Goal: Task Accomplishment & Management: Manage account settings

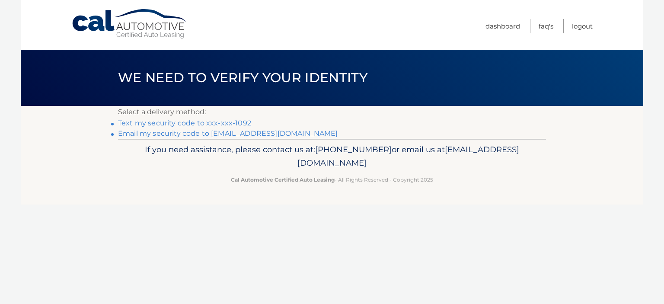
click at [158, 126] on link "Text my security code to xxx-xxx-1092" at bounding box center [184, 123] width 133 height 8
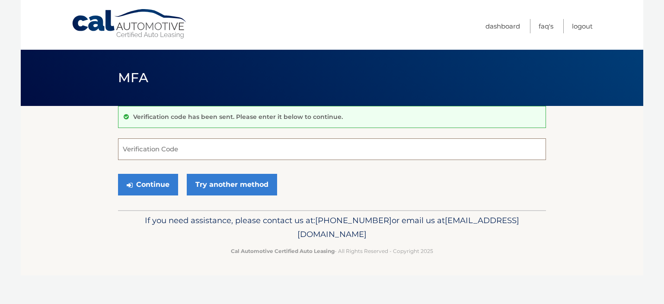
click at [188, 151] on input "Verification Code" at bounding box center [332, 149] width 428 height 22
type input "488640"
click at [147, 184] on button "Continue" at bounding box center [148, 185] width 60 height 22
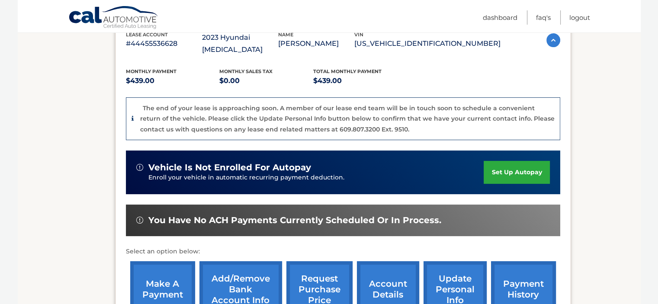
scroll to position [173, 0]
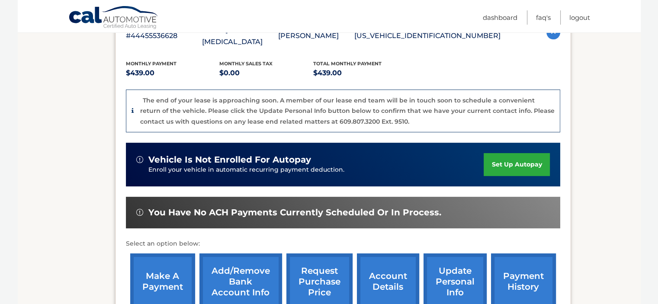
click at [149, 274] on link "make a payment" at bounding box center [162, 281] width 65 height 57
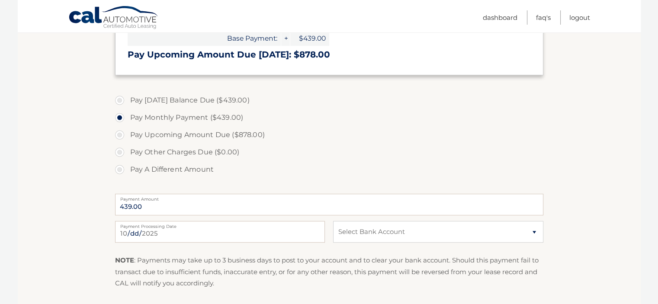
scroll to position [259, 0]
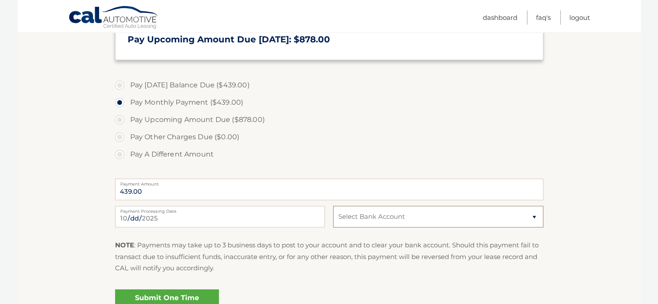
click at [374, 220] on select "Select Bank Account Checking TD BANK, NA *****8147 Checking TRUMARK FINANCIAL C…" at bounding box center [438, 217] width 210 height 22
select select "NWY3NThjZDYtOTFlNi00NmJkLWIyNTUtYjcwZGIzODE0NDU2"
click at [333, 206] on select "Select Bank Account Checking TD BANK, NA *****8147 Checking TRUMARK FINANCIAL C…" at bounding box center [438, 217] width 210 height 22
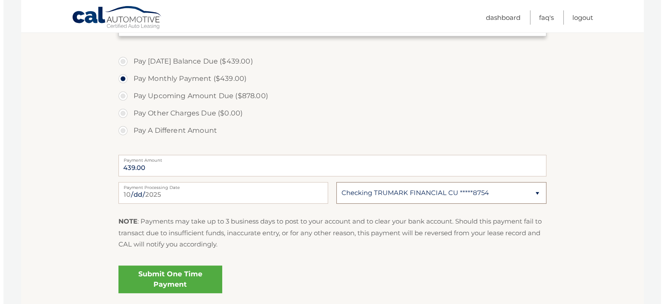
scroll to position [303, 0]
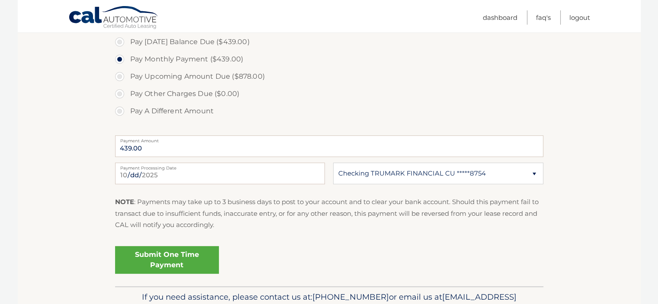
click at [164, 259] on link "Submit One Time Payment" at bounding box center [167, 260] width 104 height 28
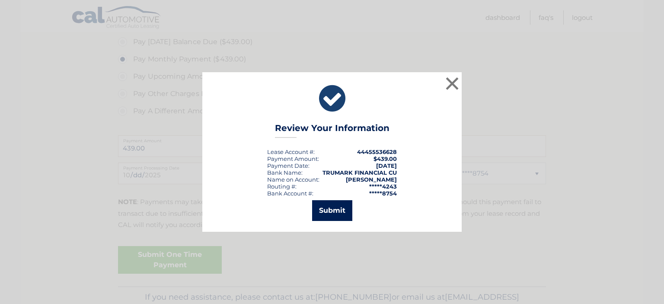
click at [326, 214] on button "Submit" at bounding box center [332, 210] width 40 height 21
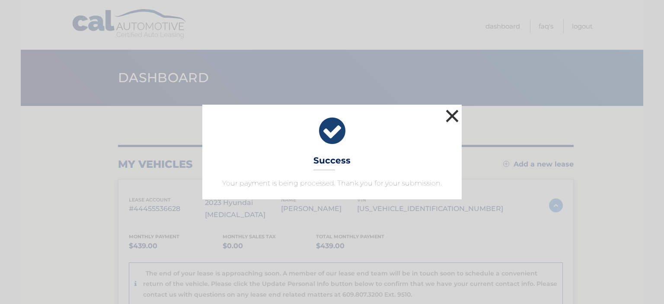
click at [450, 117] on button "×" at bounding box center [452, 115] width 17 height 17
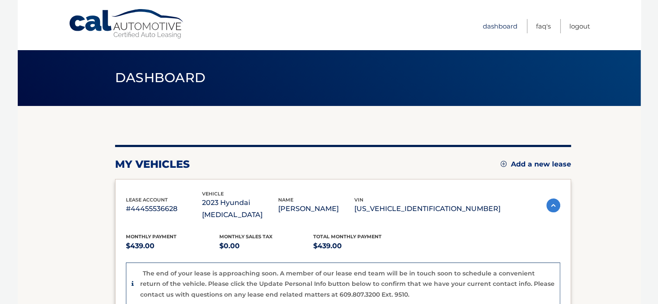
click at [501, 27] on link "Dashboard" at bounding box center [499, 26] width 35 height 14
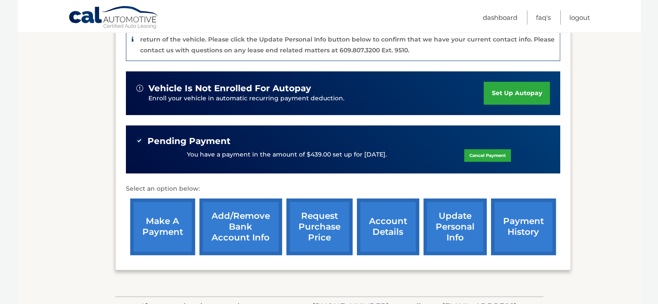
scroll to position [259, 0]
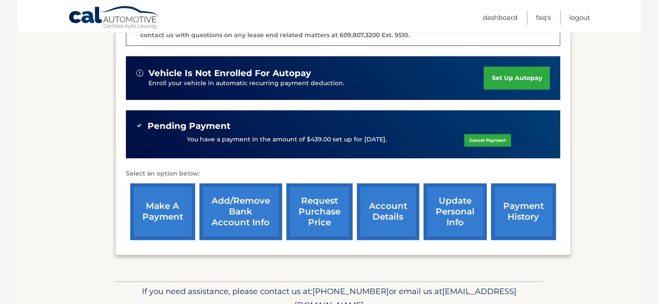
click at [511, 199] on link "payment history" at bounding box center [523, 211] width 65 height 57
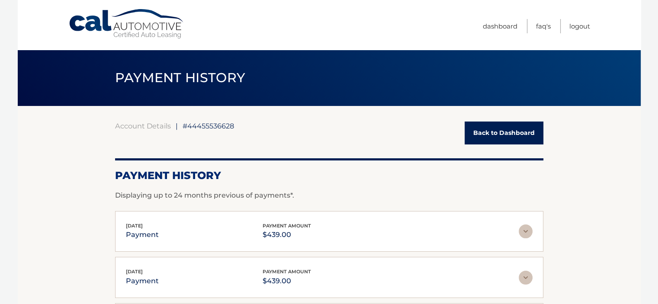
click at [494, 131] on link "Back to Dashboard" at bounding box center [503, 132] width 79 height 23
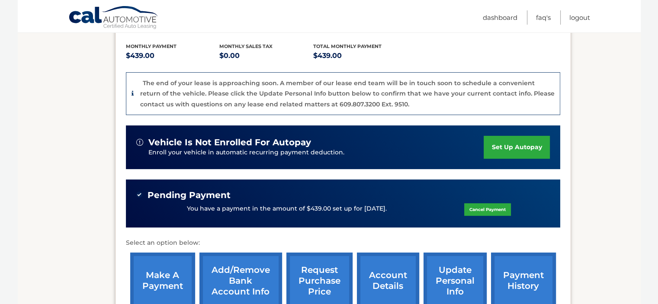
scroll to position [216, 0]
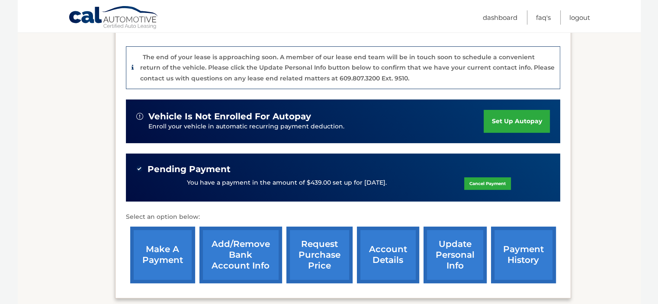
click at [447, 249] on link "update personal info" at bounding box center [454, 255] width 63 height 57
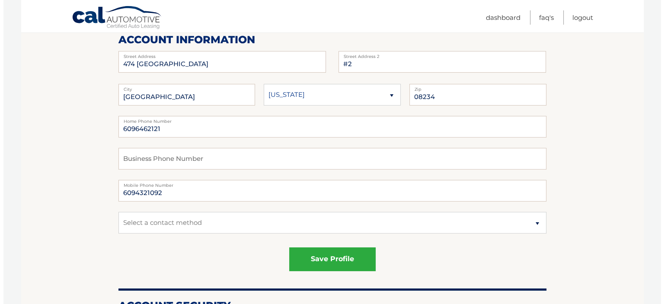
scroll to position [130, 0]
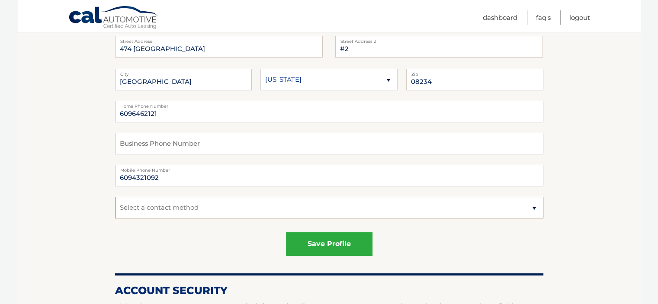
click at [244, 211] on select "Select a contact method Mobile Home" at bounding box center [329, 208] width 428 height 22
select select "1"
click at [115, 197] on select "Select a contact method Mobile Home" at bounding box center [329, 208] width 428 height 22
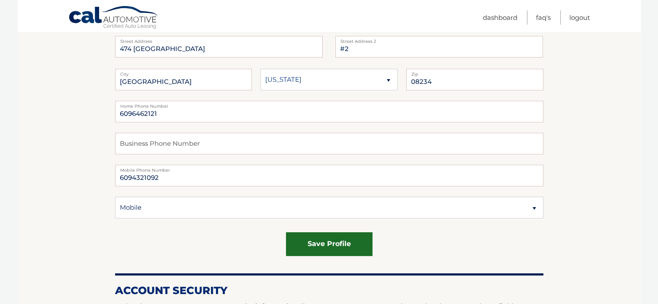
click at [345, 247] on button "save profile" at bounding box center [329, 244] width 86 height 24
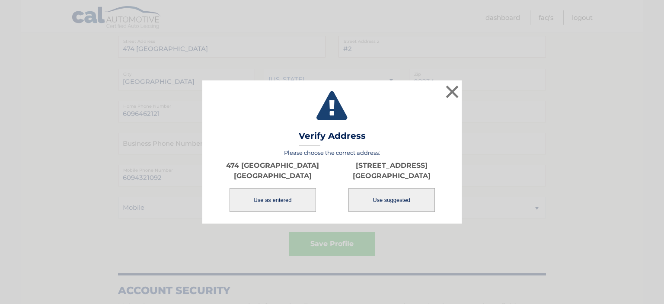
click at [259, 205] on button "Use as entered" at bounding box center [273, 200] width 86 height 24
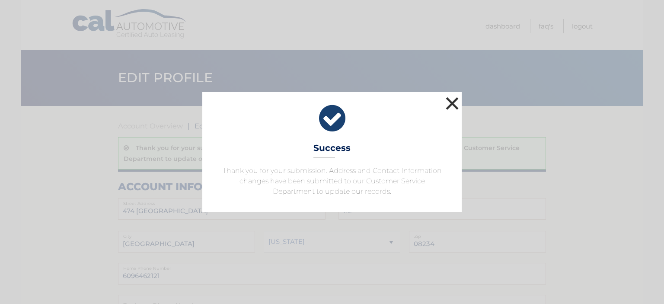
click at [450, 98] on button "×" at bounding box center [452, 103] width 17 height 17
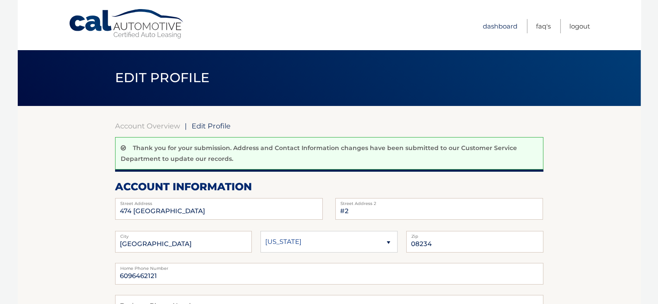
click at [501, 26] on link "Dashboard" at bounding box center [499, 26] width 35 height 14
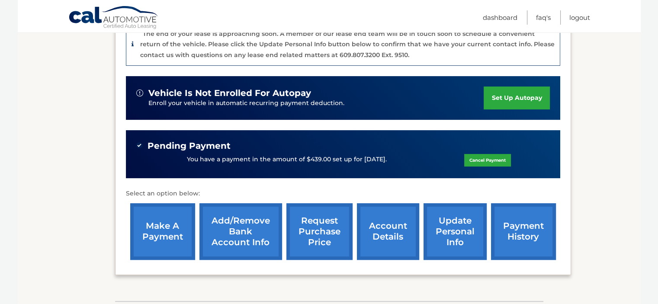
scroll to position [259, 0]
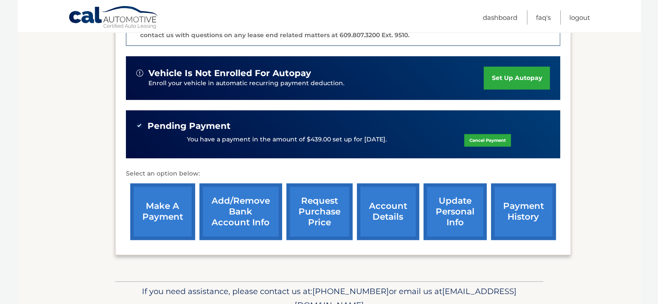
click at [384, 201] on link "account details" at bounding box center [388, 211] width 62 height 57
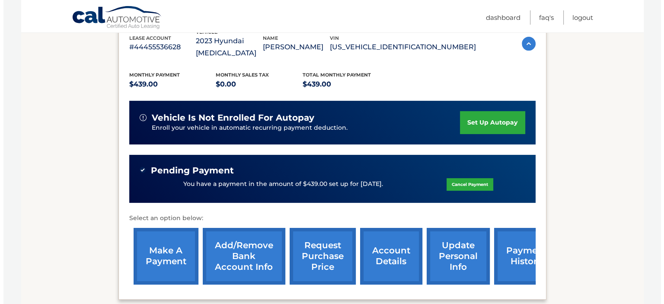
scroll to position [216, 0]
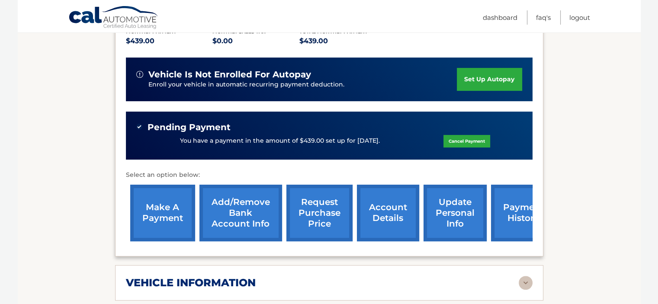
click at [315, 205] on link "request purchase price" at bounding box center [319, 213] width 66 height 57
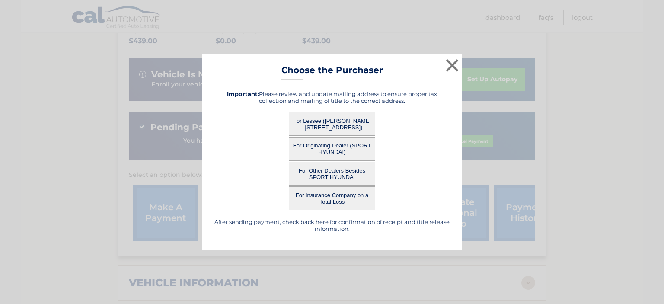
click at [329, 126] on button "For Lessee ([PERSON_NAME] - [STREET_ADDRESS])" at bounding box center [332, 124] width 86 height 24
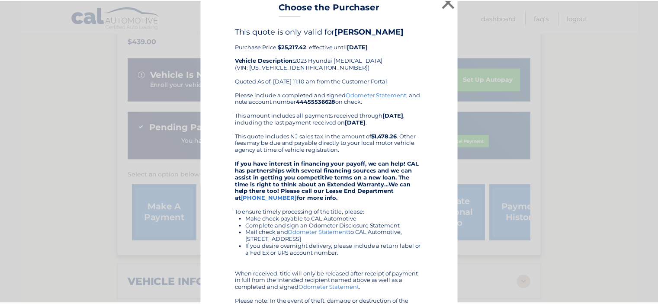
scroll to position [0, 0]
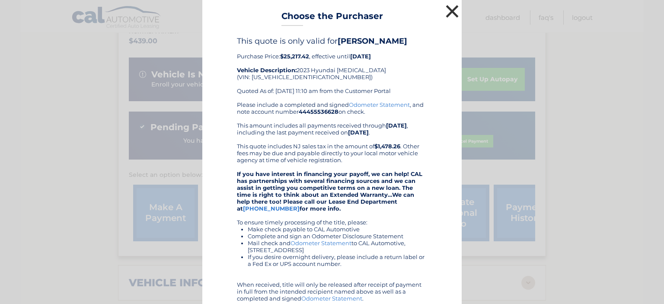
click at [450, 12] on button "×" at bounding box center [452, 11] width 17 height 17
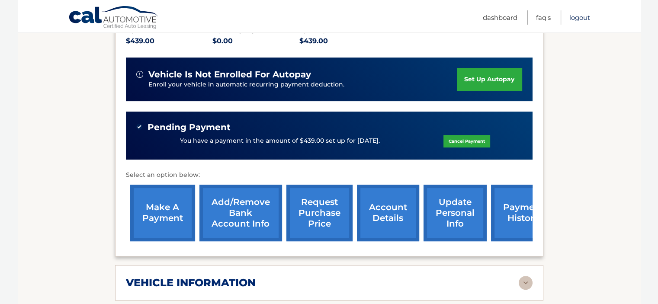
click at [583, 19] on link "Logout" at bounding box center [579, 17] width 21 height 14
